Goal: Information Seeking & Learning: Learn about a topic

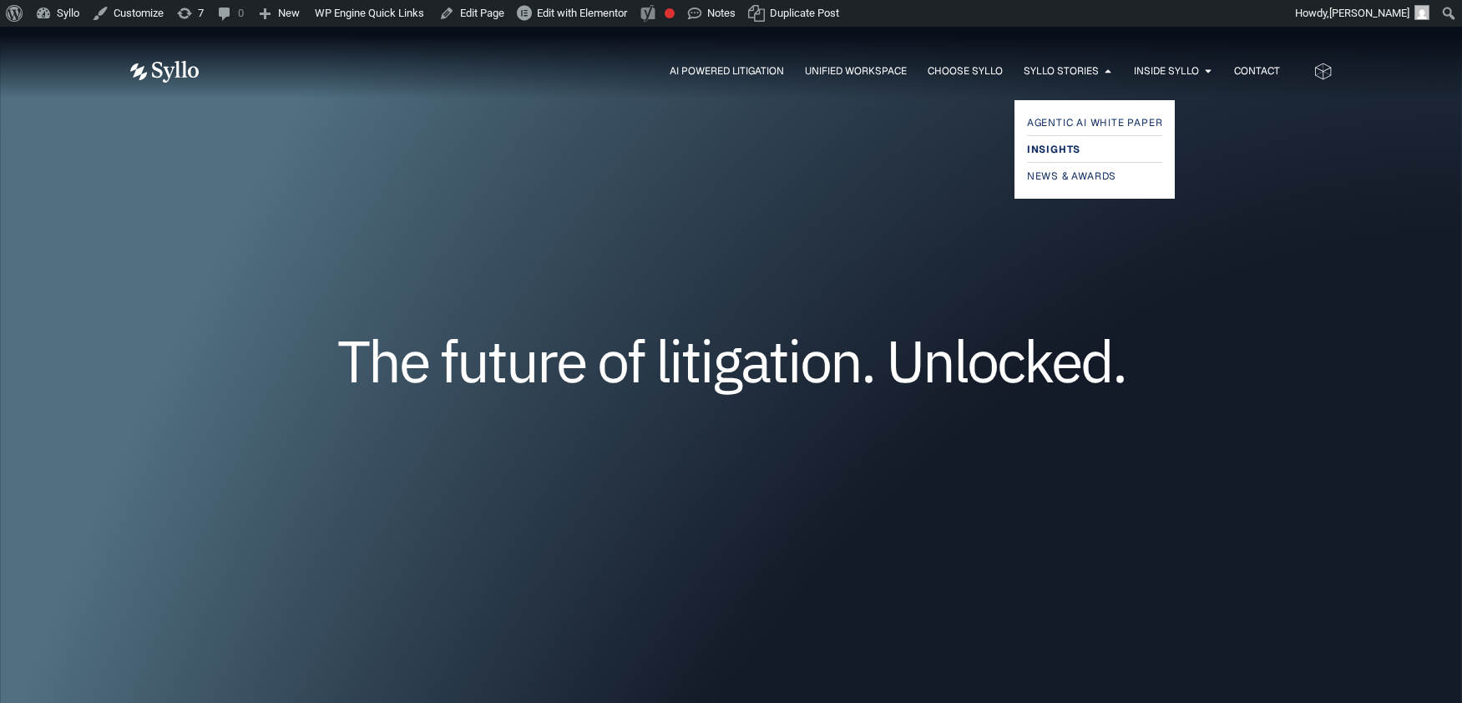
click at [1057, 145] on span "Insights" at bounding box center [1053, 149] width 53 height 20
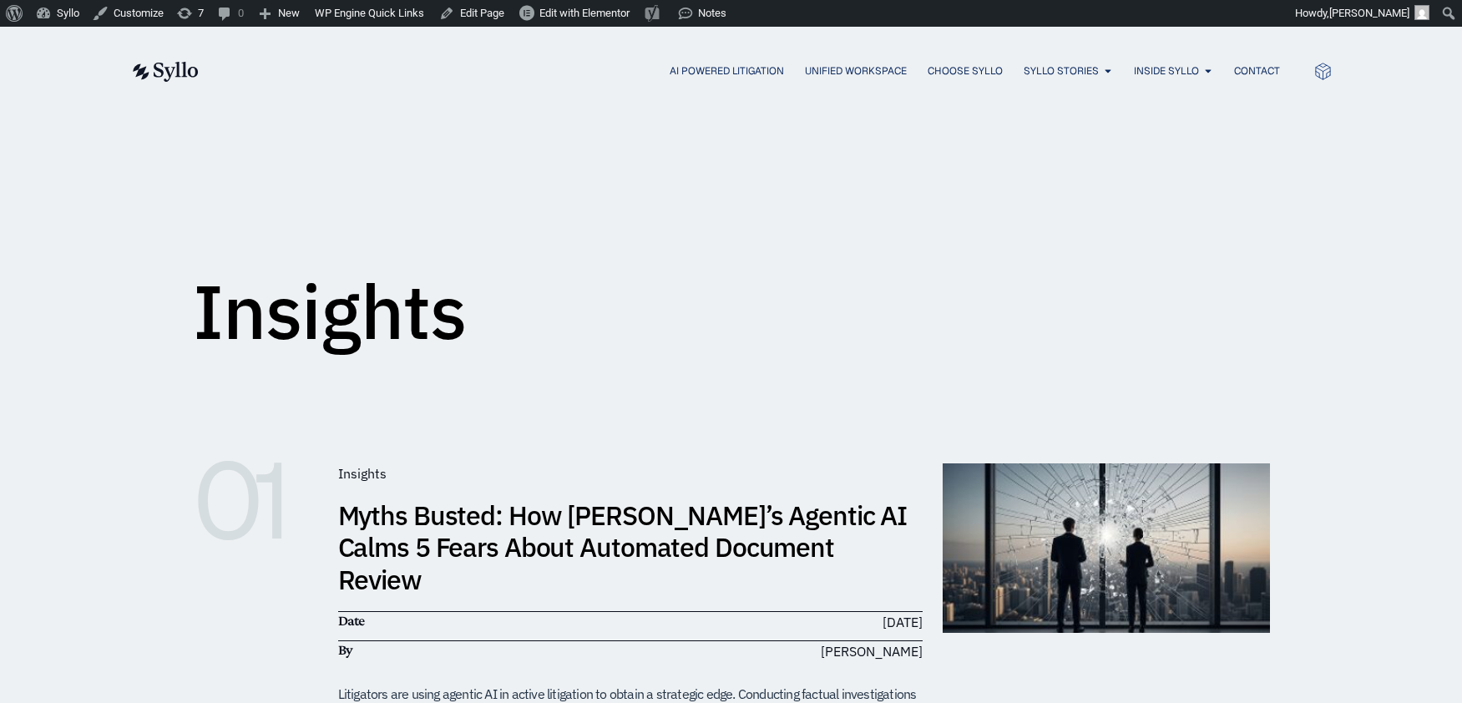
click at [661, 534] on link "Myths Busted: How [PERSON_NAME]’s Agentic AI Calms 5 Fears About Automated Docu…" at bounding box center [623, 547] width 570 height 99
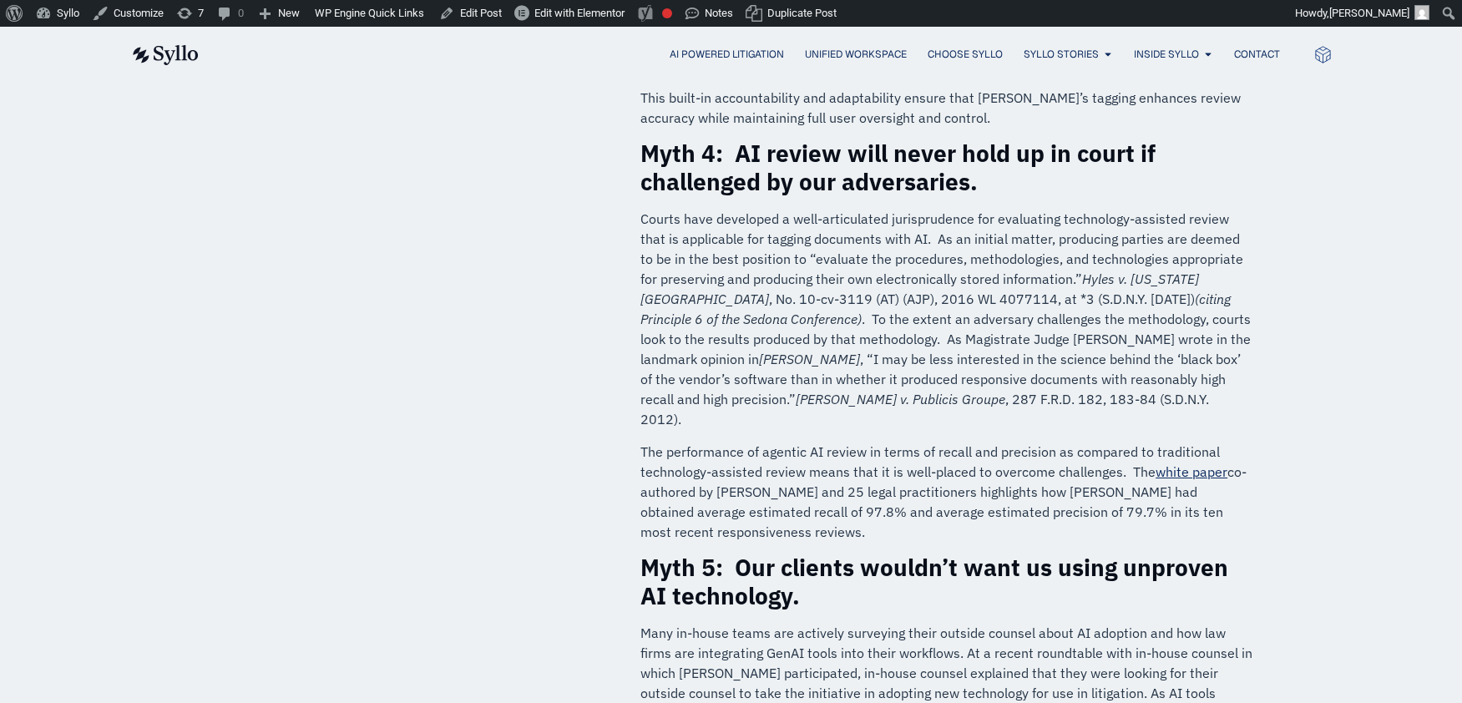
scroll to position [1707, 0]
click at [1181, 463] on link "white paper" at bounding box center [1192, 471] width 72 height 17
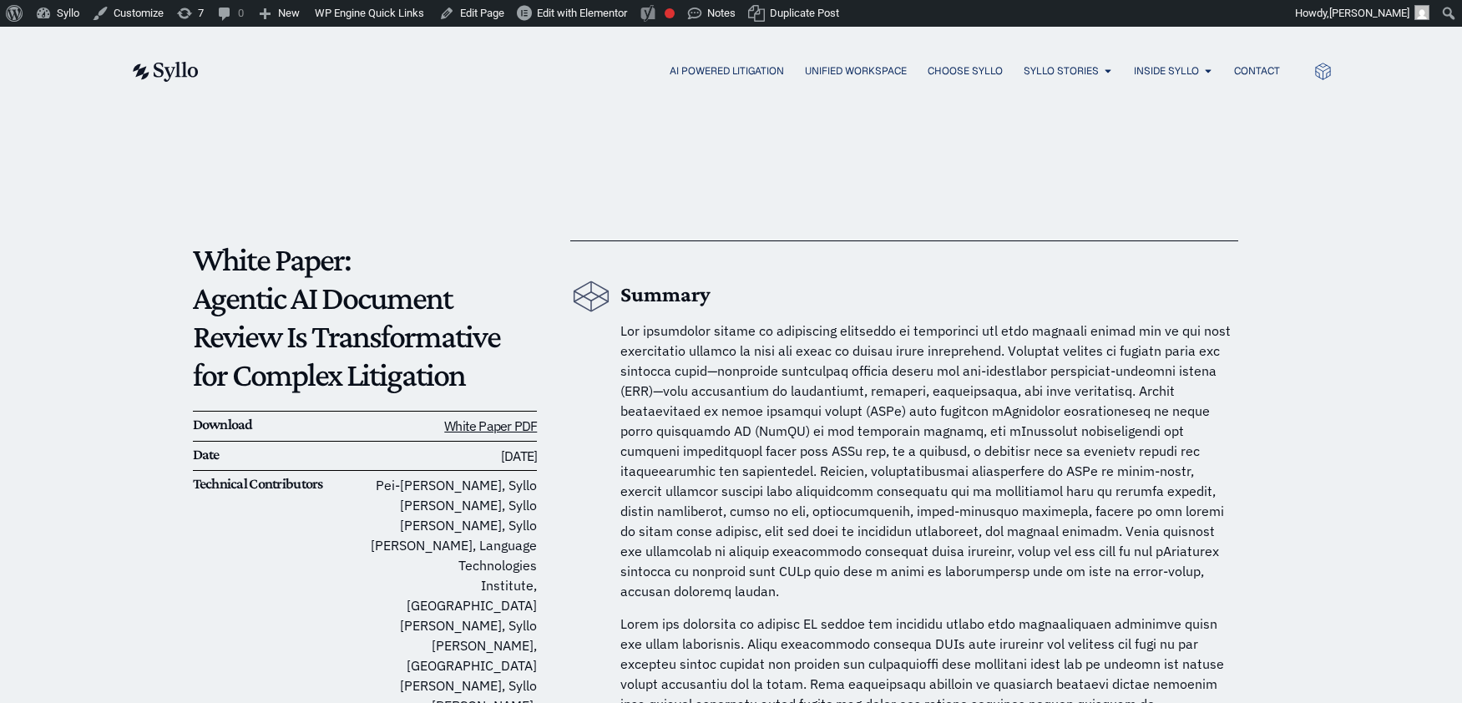
scroll to position [1567, 0]
